Goal: Transaction & Acquisition: Purchase product/service

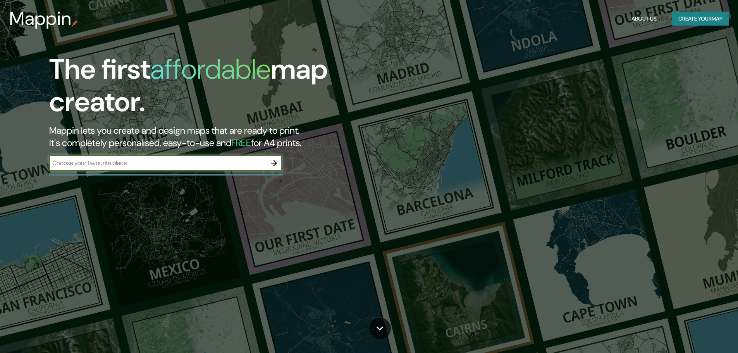
click at [189, 163] on input "text" at bounding box center [157, 163] width 217 height 9
type input "CHURRIANA DE LA [PERSON_NAME]"
click at [272, 159] on icon "button" at bounding box center [273, 163] width 9 height 9
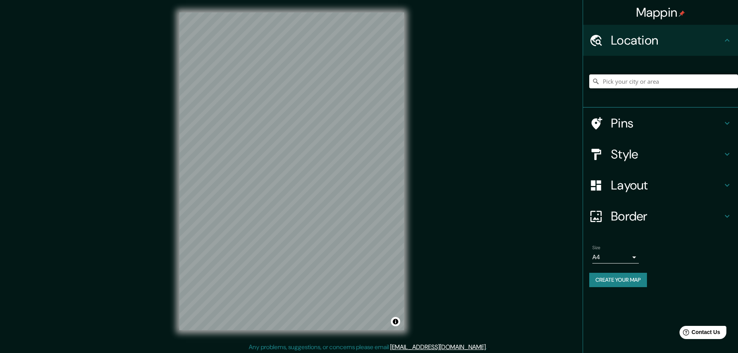
click at [645, 77] on input "Pick your city or area" at bounding box center [664, 81] width 149 height 14
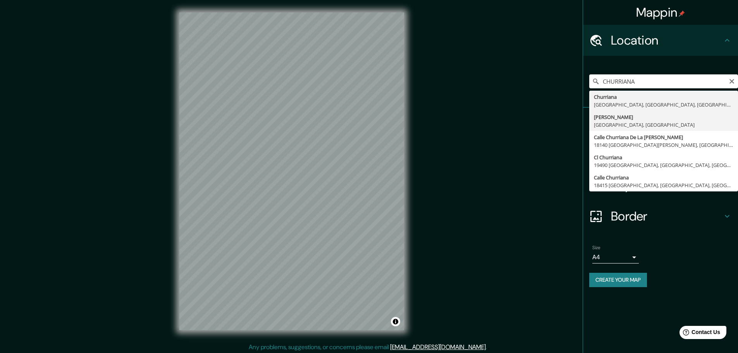
type input "Churriana de [GEOGRAPHIC_DATA][PERSON_NAME], [GEOGRAPHIC_DATA], [GEOGRAPHIC_DAT…"
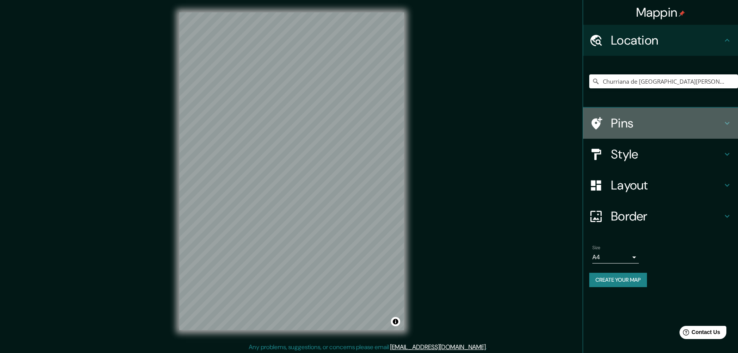
click at [652, 130] on h4 "Pins" at bounding box center [667, 124] width 112 height 16
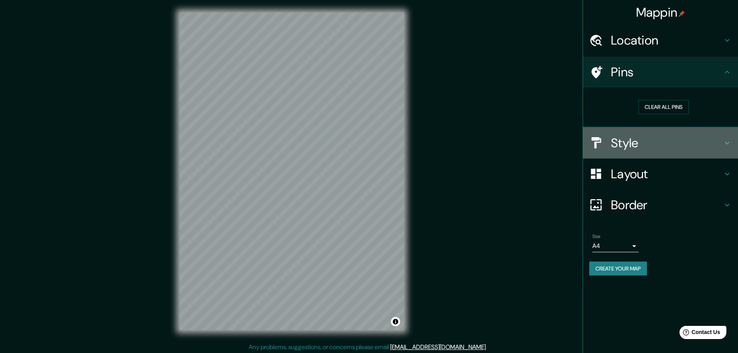
click at [656, 142] on h4 "Style" at bounding box center [667, 143] width 112 height 16
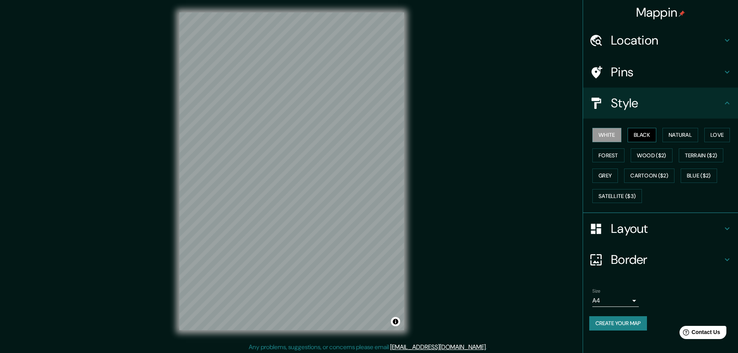
click at [645, 141] on button "Black" at bounding box center [642, 135] width 29 height 14
click at [612, 136] on button "White" at bounding box center [607, 135] width 29 height 14
click at [628, 228] on h4 "Layout" at bounding box center [667, 229] width 112 height 16
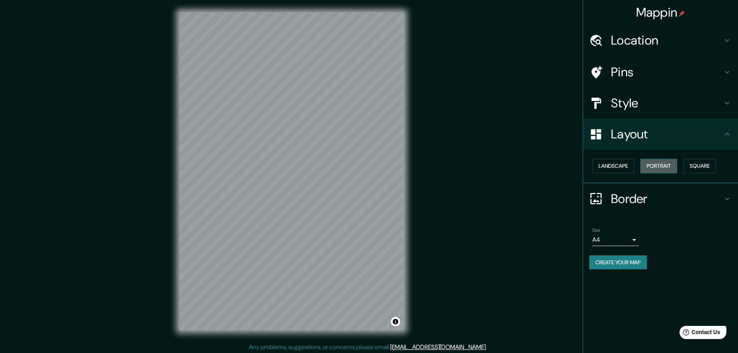
click at [655, 171] on button "Portrait" at bounding box center [659, 166] width 37 height 14
click at [618, 171] on button "Landscape" at bounding box center [614, 166] width 42 height 14
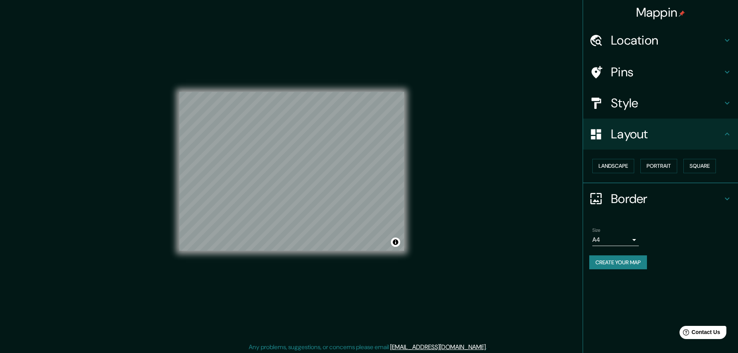
click at [685, 167] on div "Landscape [GEOGRAPHIC_DATA]" at bounding box center [664, 166] width 149 height 21
click at [691, 167] on button "Square" at bounding box center [700, 166] width 33 height 14
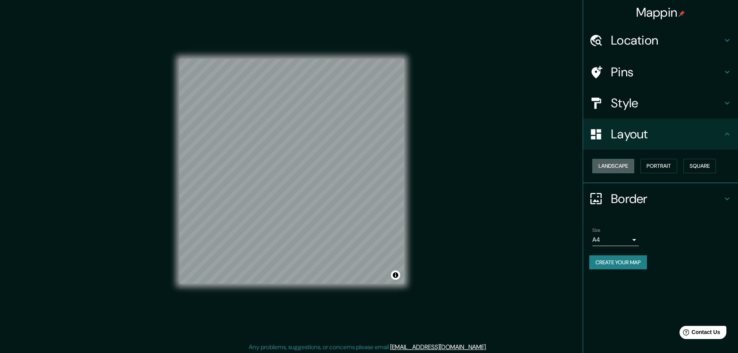
click at [630, 162] on button "Landscape" at bounding box center [614, 166] width 42 height 14
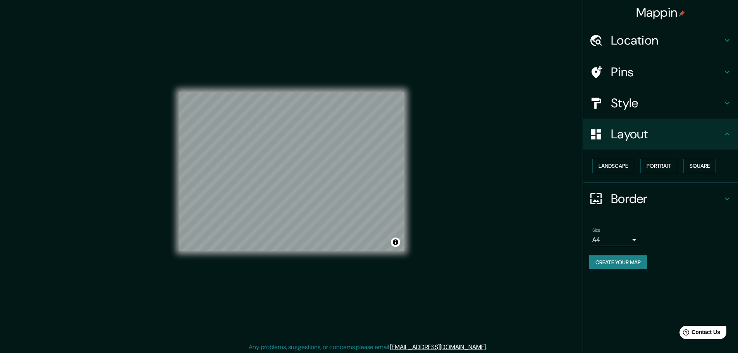
click at [620, 232] on div "Size A4 single" at bounding box center [616, 237] width 47 height 19
click at [622, 237] on body "Mappin Location [GEOGRAPHIC_DATA][PERSON_NAME], [GEOGRAPHIC_DATA], [GEOGRAPHIC_…" at bounding box center [369, 176] width 738 height 353
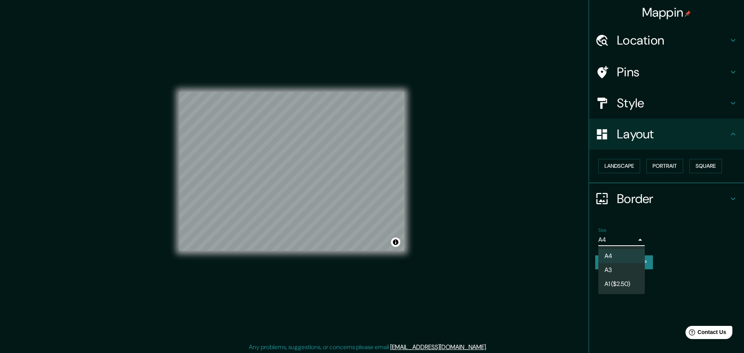
click at [628, 271] on li "A3" at bounding box center [621, 270] width 47 height 14
type input "a4"
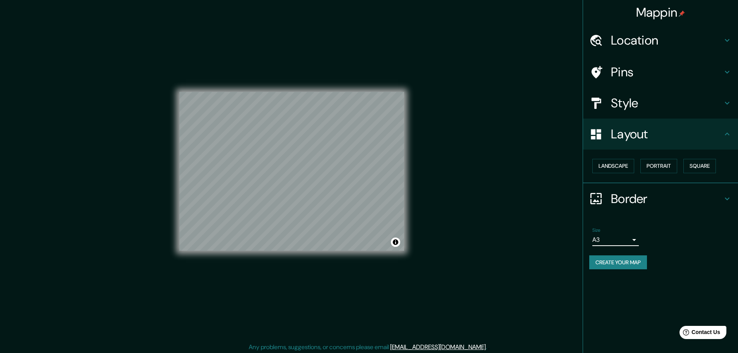
click at [664, 58] on ul "Location [GEOGRAPHIC_DATA][PERSON_NAME], [GEOGRAPHIC_DATA], [GEOGRAPHIC_DATA] P…" at bounding box center [660, 152] width 155 height 254
click at [666, 64] on div "Pins" at bounding box center [660, 72] width 155 height 31
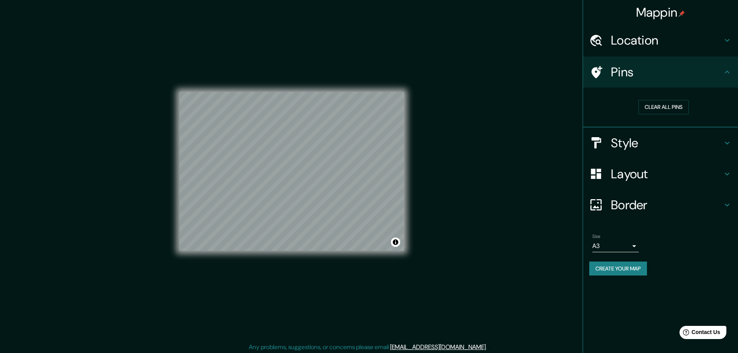
click at [660, 72] on h4 "Pins" at bounding box center [667, 72] width 112 height 16
click at [630, 140] on h4 "Style" at bounding box center [667, 143] width 112 height 16
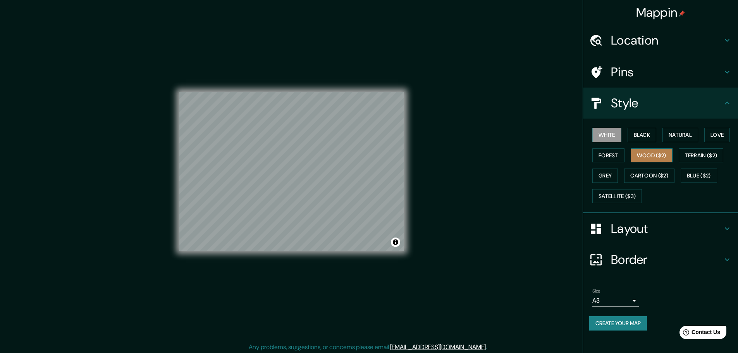
click at [655, 154] on button "Wood ($2)" at bounding box center [652, 155] width 42 height 14
click at [609, 158] on button "Forest" at bounding box center [609, 155] width 32 height 14
click at [710, 133] on button "Love" at bounding box center [718, 135] width 26 height 14
click at [687, 135] on button "Natural" at bounding box center [681, 135] width 36 height 14
click at [654, 138] on button "Black" at bounding box center [642, 135] width 29 height 14
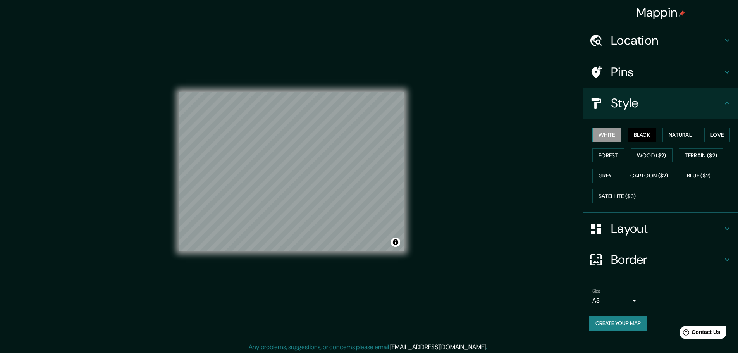
click at [604, 141] on button "White" at bounding box center [607, 135] width 29 height 14
click at [685, 133] on button "Natural" at bounding box center [681, 135] width 36 height 14
click at [634, 329] on button "Create your map" at bounding box center [619, 323] width 58 height 14
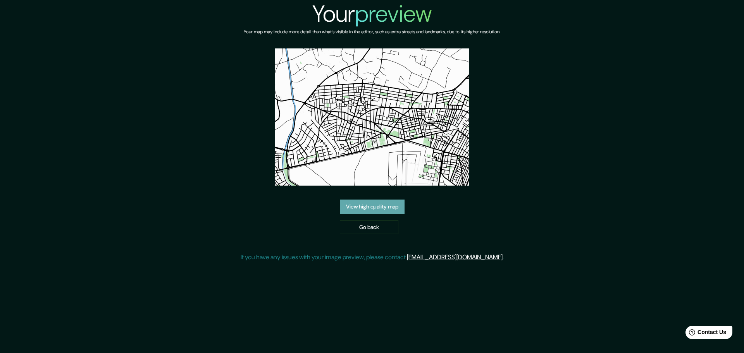
click at [385, 207] on link "View high quality map" at bounding box center [372, 207] width 65 height 14
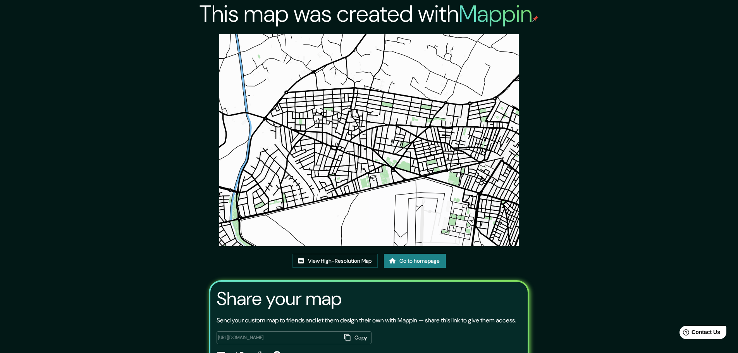
click at [378, 149] on img at bounding box center [369, 140] width 300 height 212
click at [340, 261] on link "View High-Resolution Map" at bounding box center [335, 261] width 85 height 14
